Goal: Task Accomplishment & Management: Manage account settings

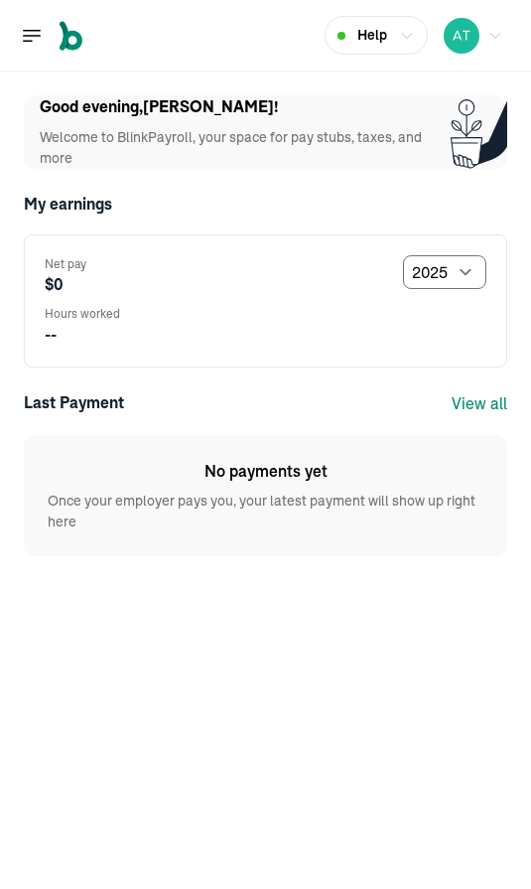
select select "2025"
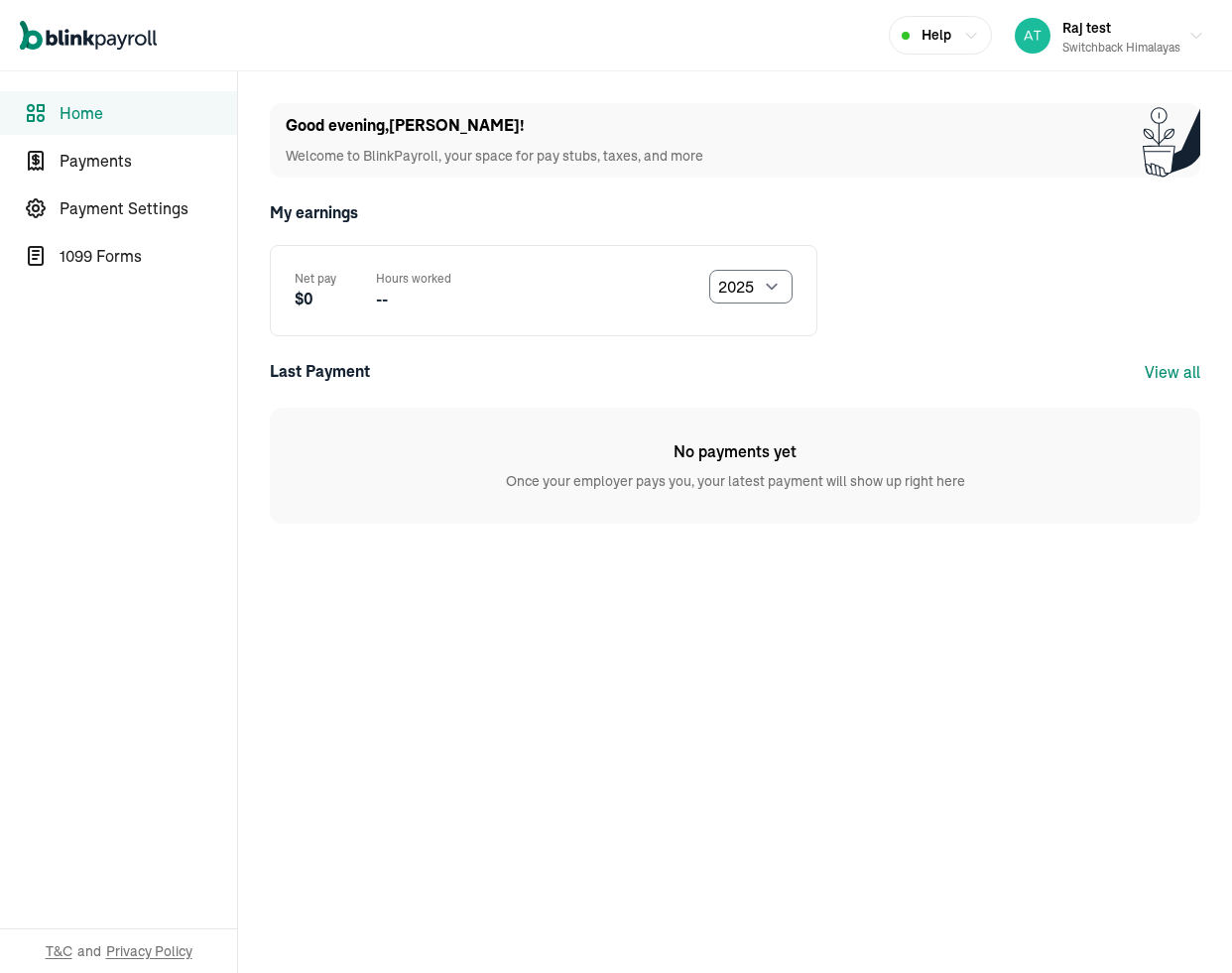
click at [530, 245] on div "Net pay $0 Hours worked -- Select year [DATE] 2024 2023 2022 2021" at bounding box center [544, 290] width 548 height 91
click at [120, 169] on span "Payments" at bounding box center [149, 161] width 178 height 24
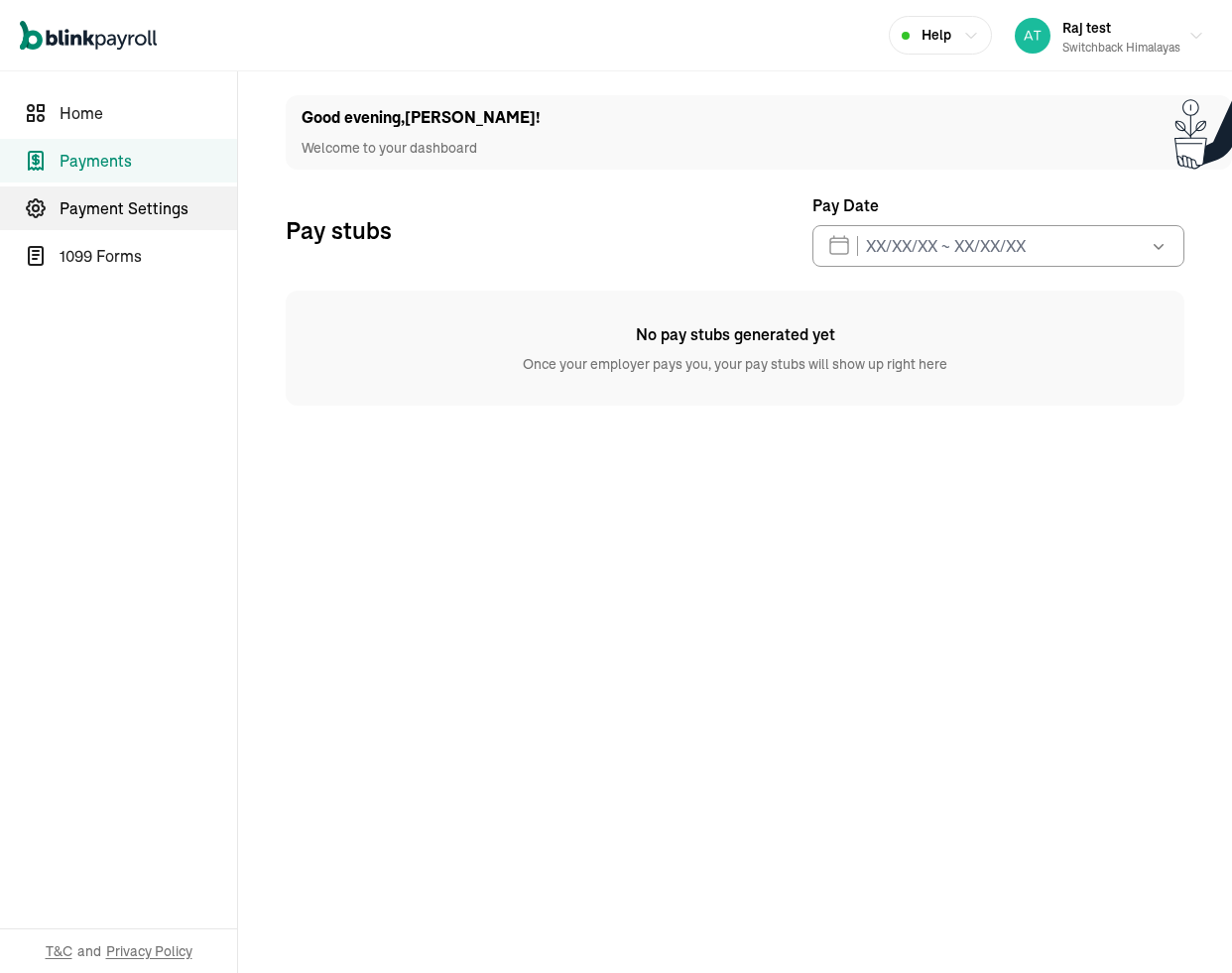
click at [79, 204] on span "Payment Settings" at bounding box center [149, 209] width 178 height 24
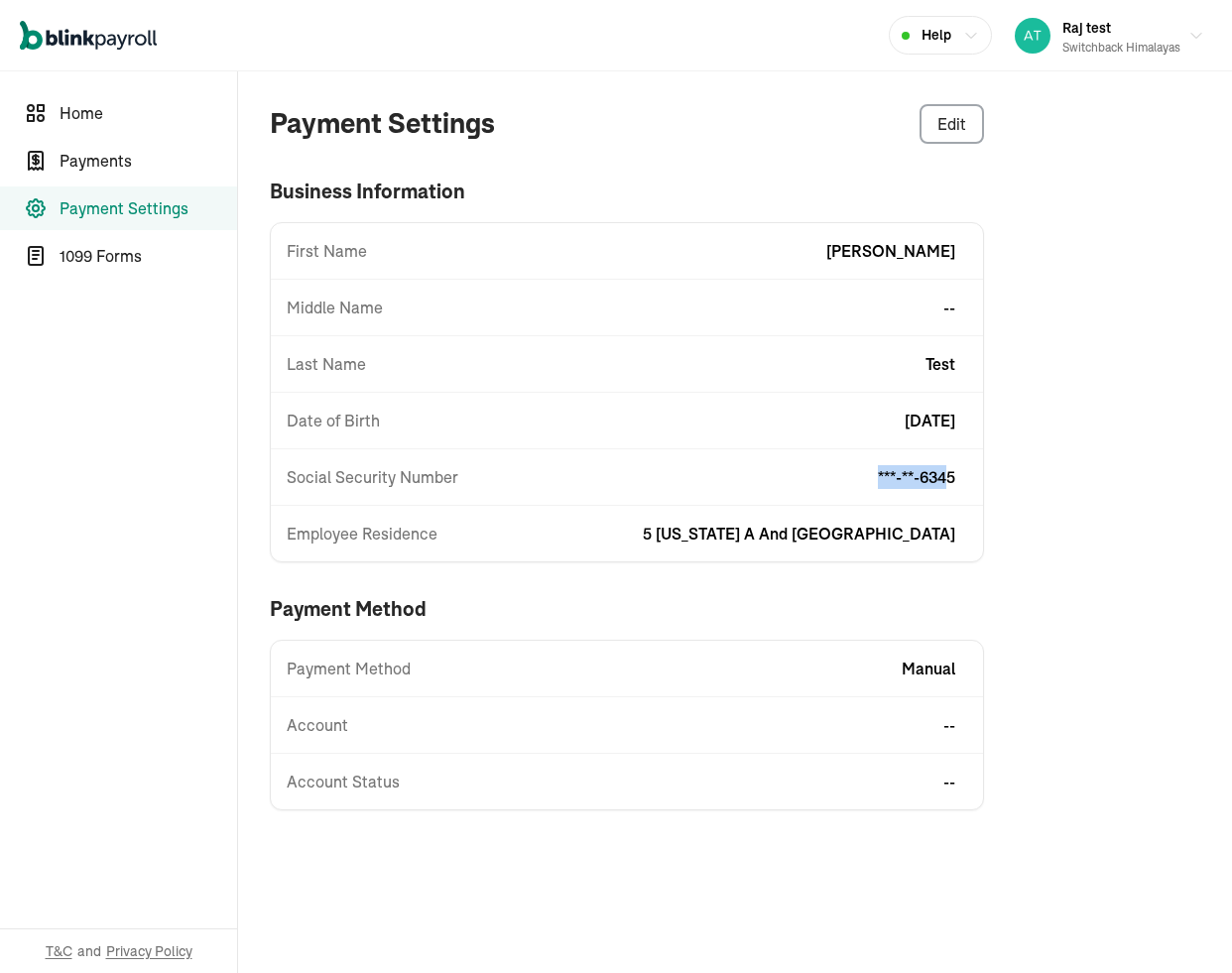
drag, startPoint x: 870, startPoint y: 478, endPoint x: 954, endPoint y: 486, distance: 84.4
click at [530, 486] on div "Social Security Number ***-**-6345" at bounding box center [626, 478] width 712 height 24
click at [530, 486] on div "Payment Settings Edit business information First Name [PERSON_NAME] Middle Name…" at bounding box center [734, 457] width 994 height 771
click at [135, 258] on span "1099 Forms" at bounding box center [149, 256] width 178 height 24
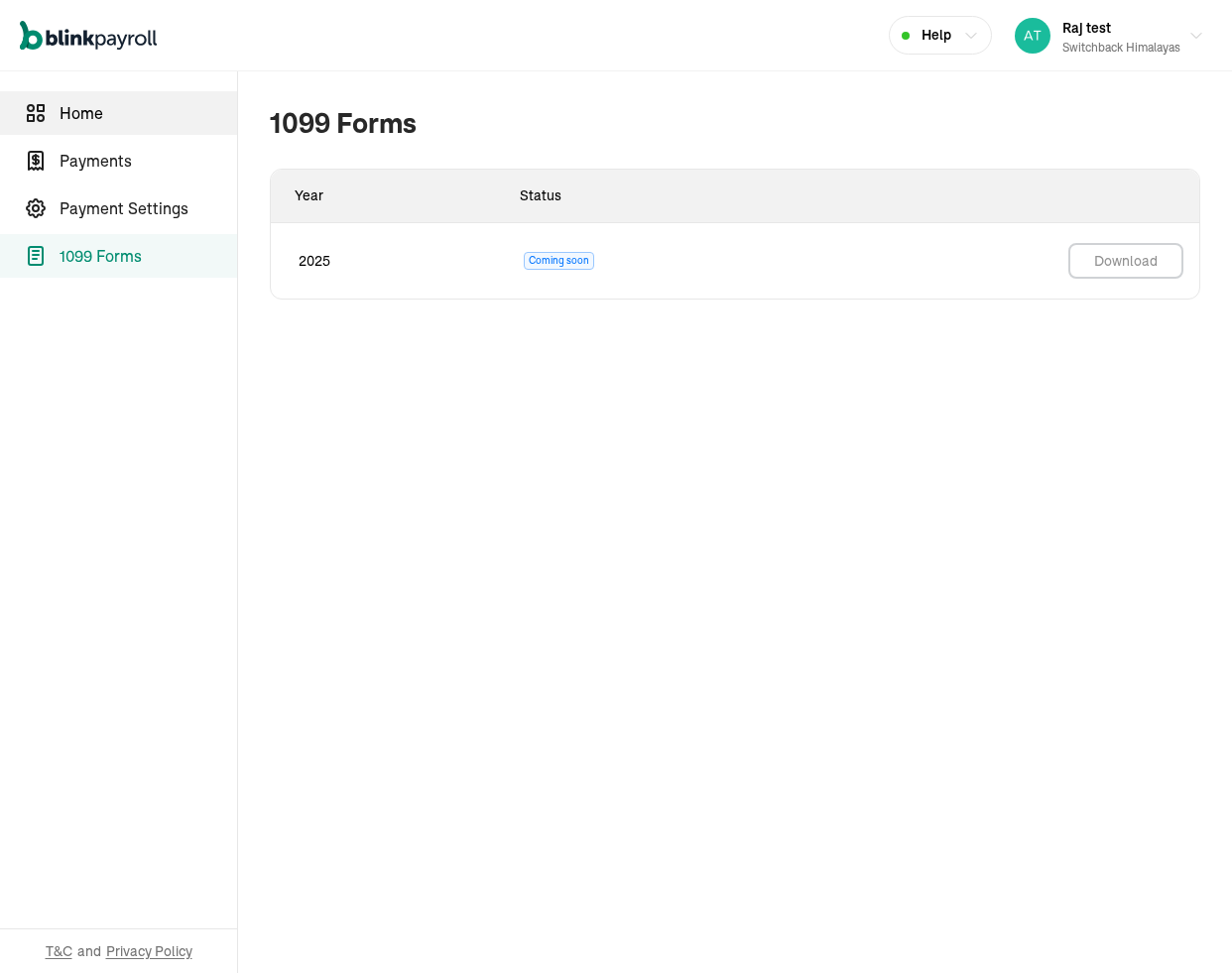
click at [122, 101] on span "Home" at bounding box center [149, 113] width 178 height 24
select select "2025"
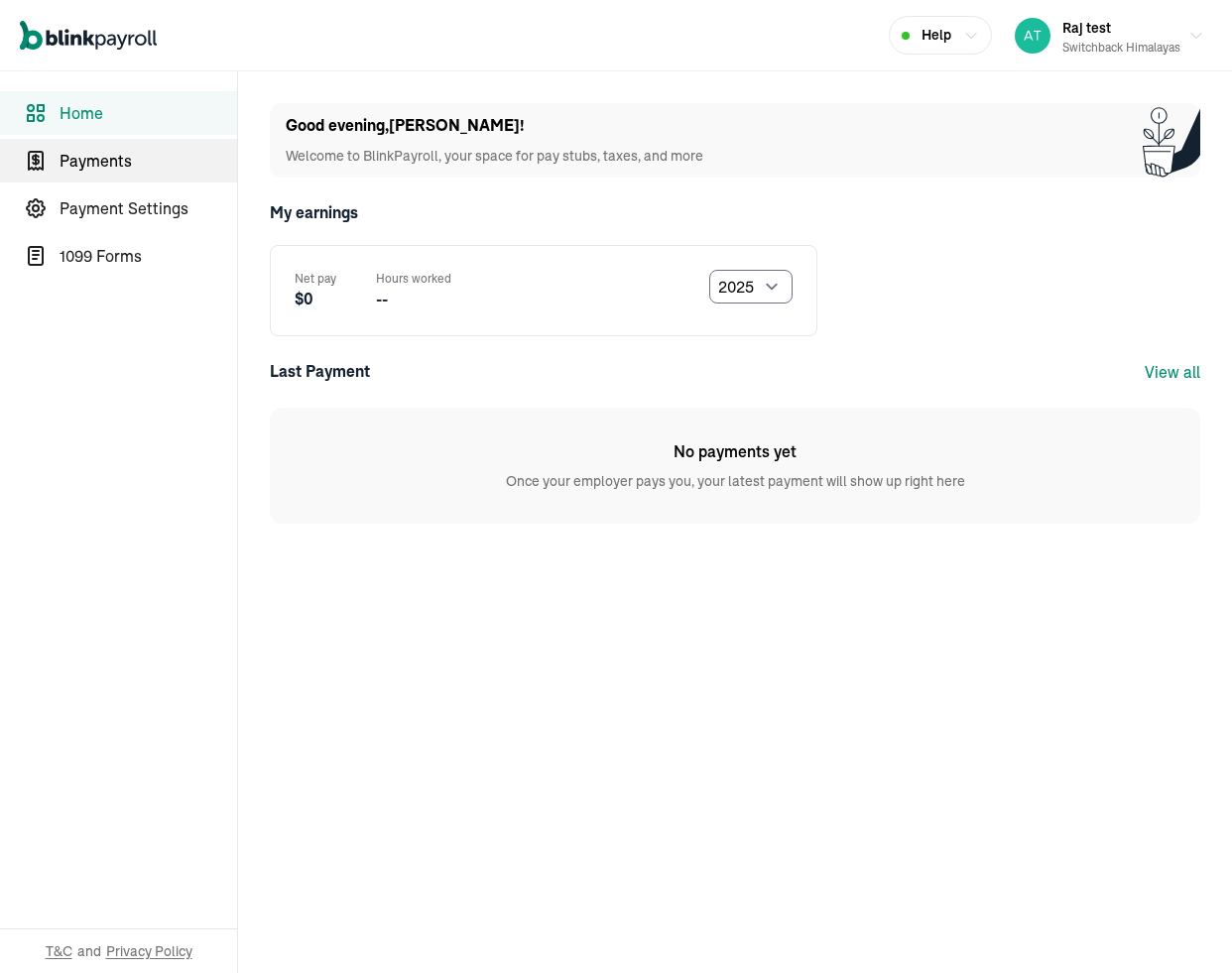
click at [71, 142] on link "Payments" at bounding box center [118, 161] width 237 height 44
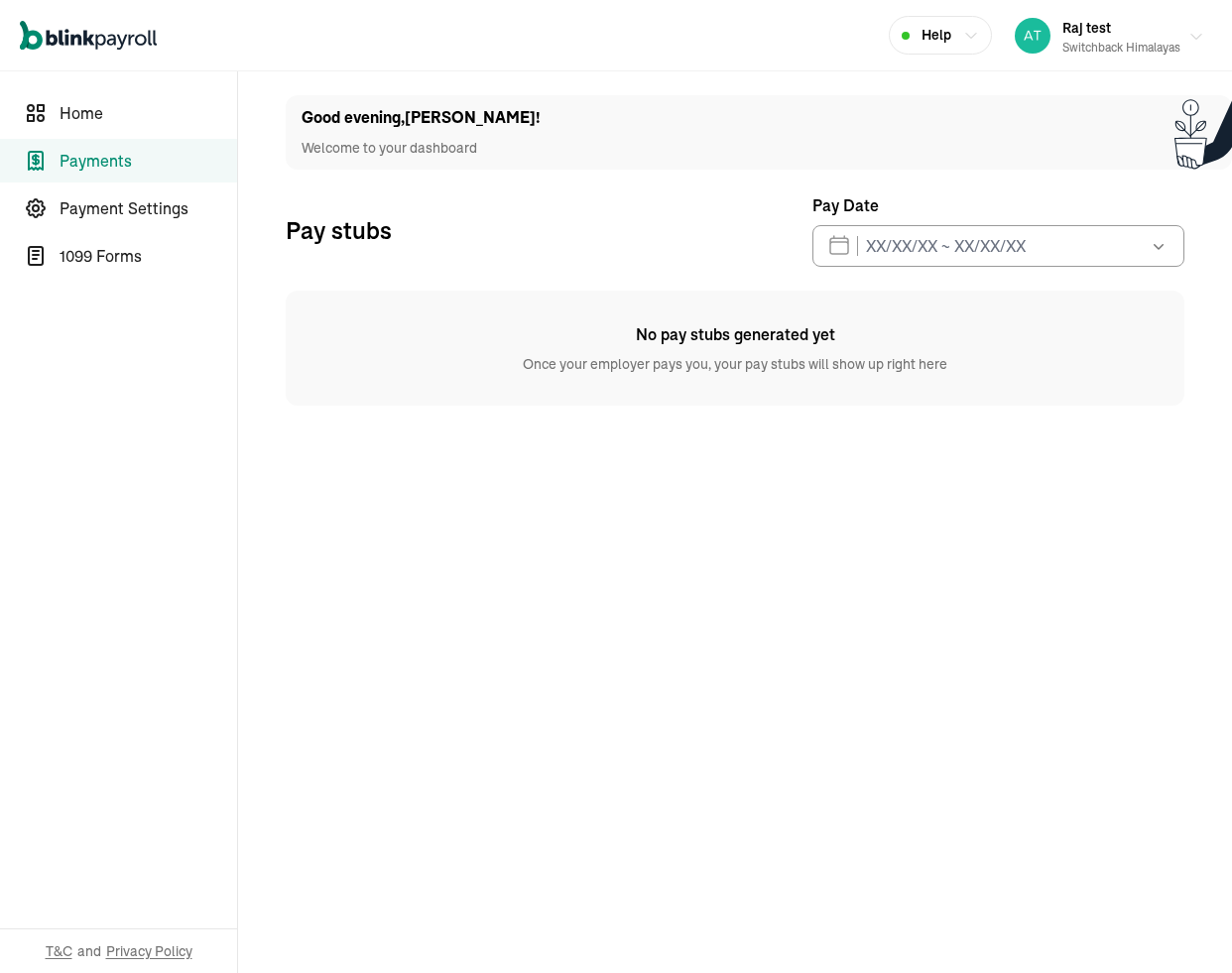
click at [530, 32] on div "Raj test Switchback Himalayas" at bounding box center [1122, 36] width 118 height 42
